Goal: Task Accomplishment & Management: Manage account settings

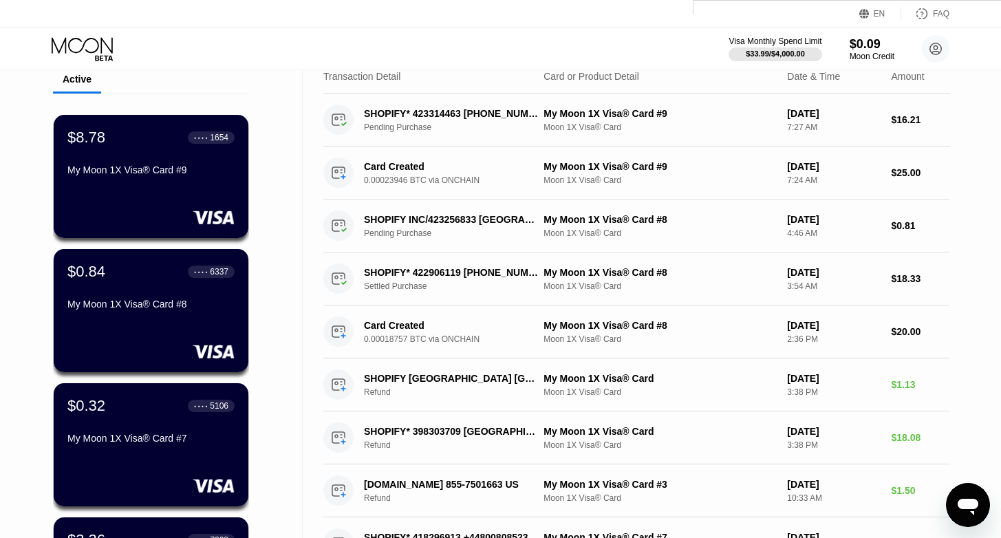
scroll to position [63, 0]
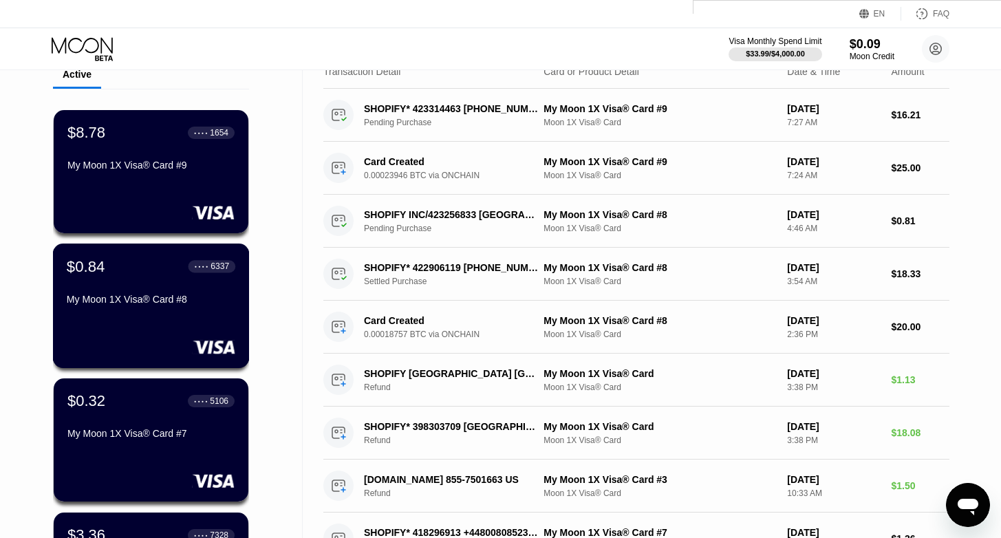
click at [184, 296] on div "My Moon 1X Visa® Card #8" at bounding box center [151, 299] width 168 height 11
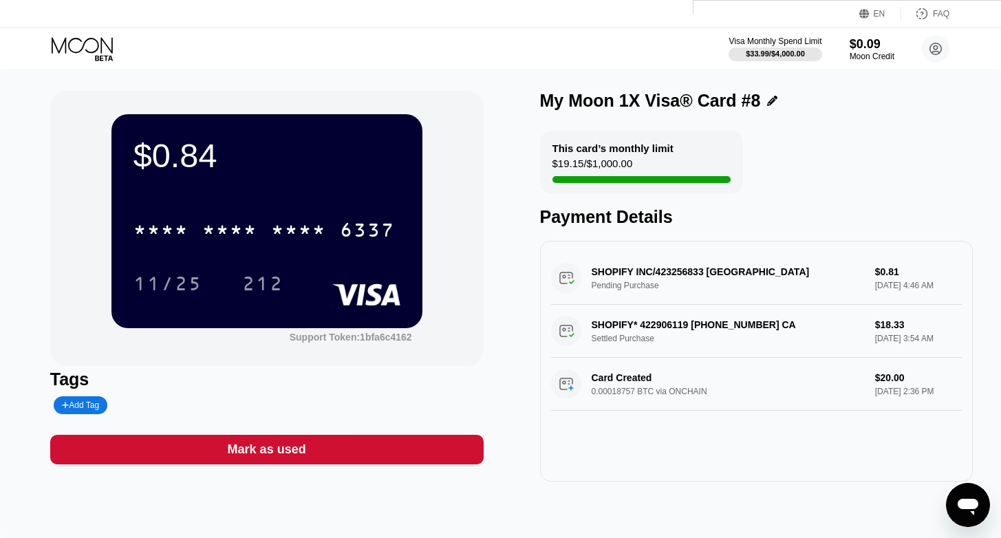
click at [349, 247] on div "* * * * * * * * * * * * 6337" at bounding box center [266, 225] width 267 height 47
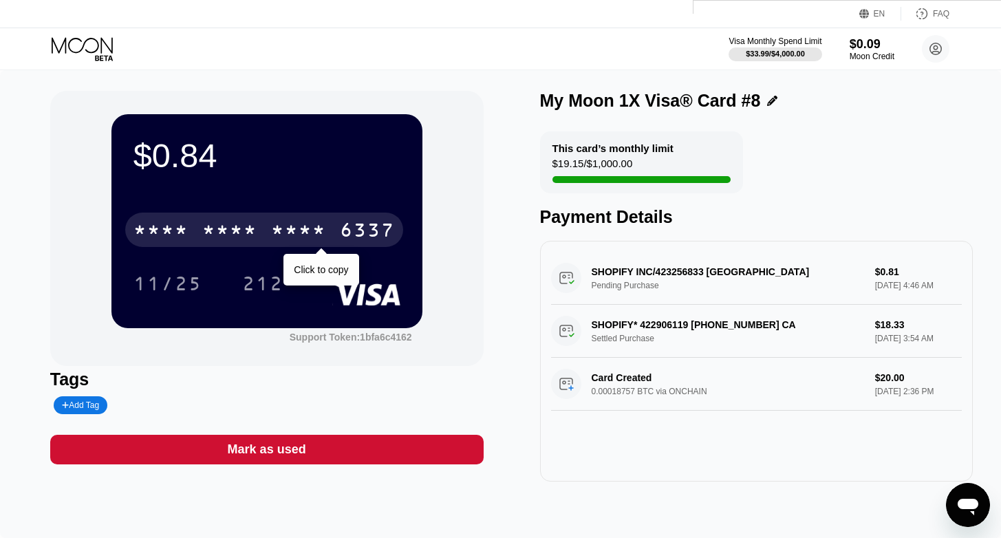
click at [345, 234] on div "6337" at bounding box center [367, 232] width 55 height 22
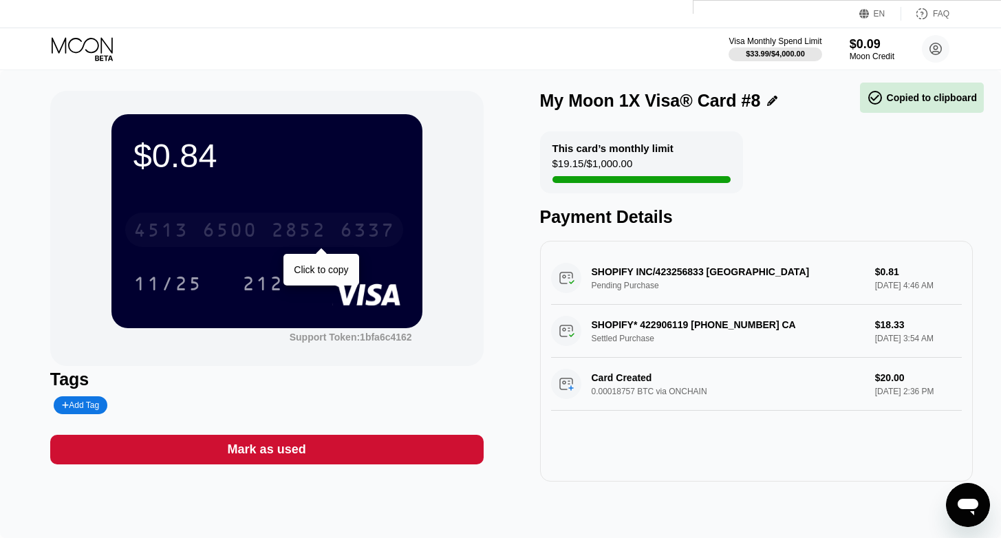
click at [345, 234] on div "6337" at bounding box center [367, 232] width 55 height 22
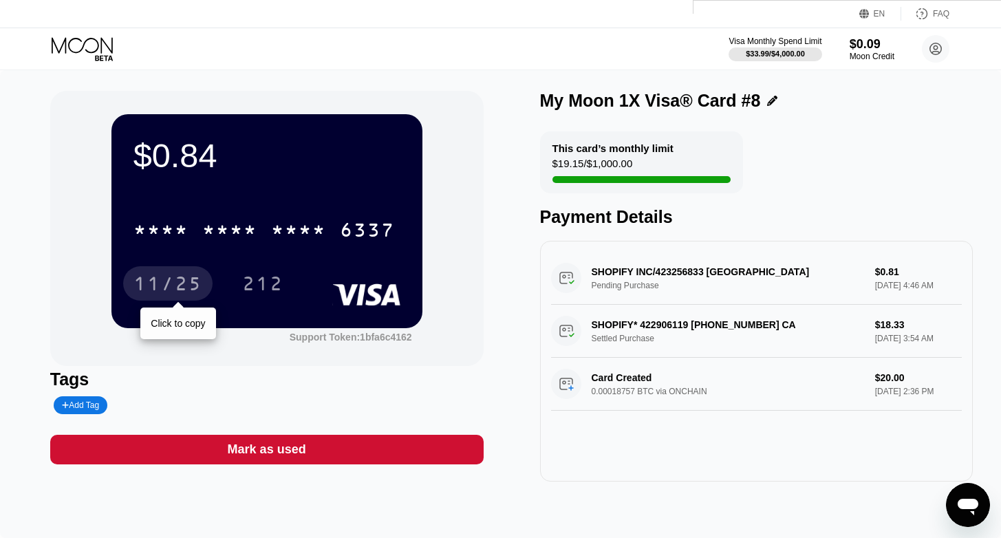
click at [184, 286] on div "11/25" at bounding box center [167, 285] width 69 height 22
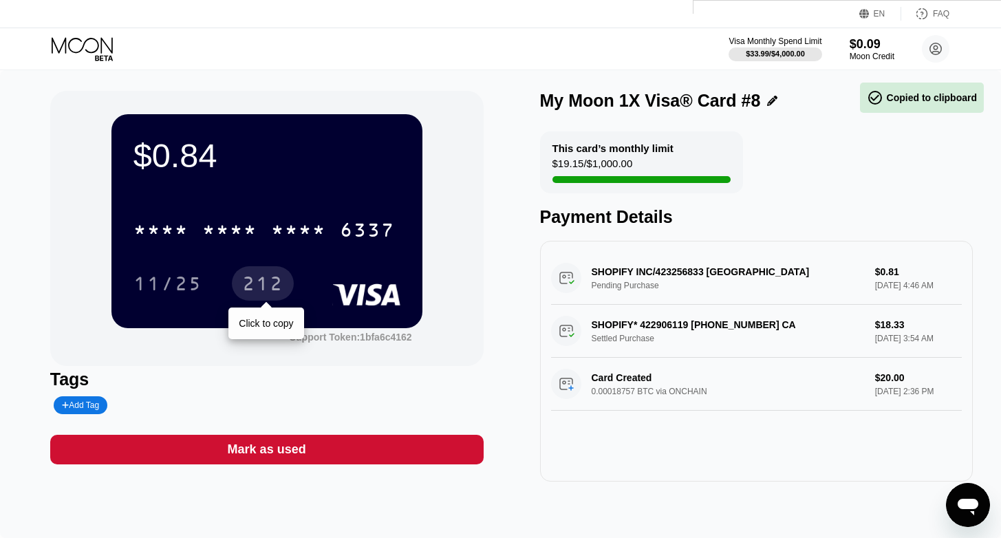
click at [267, 287] on div "212" at bounding box center [262, 285] width 41 height 22
